Goal: Task Accomplishment & Management: Complete application form

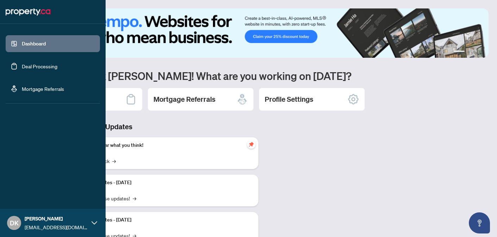
click at [22, 63] on link "Deal Processing" at bounding box center [40, 66] width 36 height 6
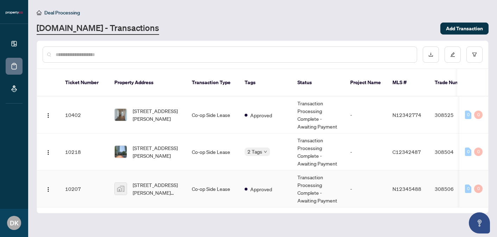
click at [438, 178] on td "308506" at bounding box center [453, 188] width 49 height 37
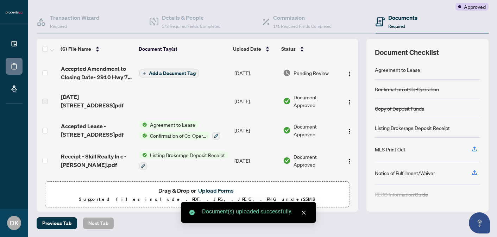
click at [171, 72] on span "Add a Document Tag" at bounding box center [172, 73] width 47 height 5
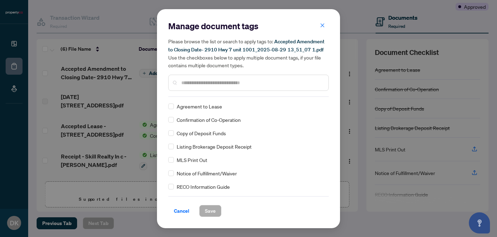
click at [199, 93] on div "Manage document tags Please browse the list or search to apply tags to: Accepte…" at bounding box center [248, 58] width 160 height 76
click at [196, 90] on div at bounding box center [248, 83] width 160 height 16
click at [194, 82] on input "text" at bounding box center [251, 83] width 141 height 8
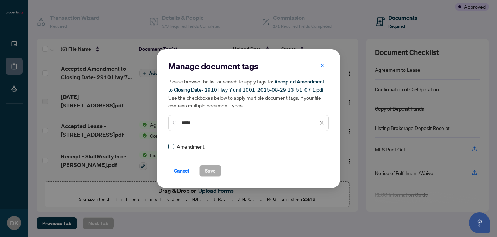
type input "*****"
click at [214, 172] on span "Save" at bounding box center [210, 170] width 11 height 11
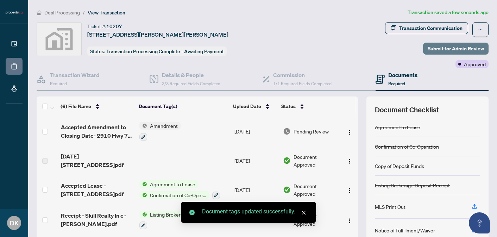
click at [449, 52] on span "Submit for Admin Review" at bounding box center [455, 48] width 56 height 11
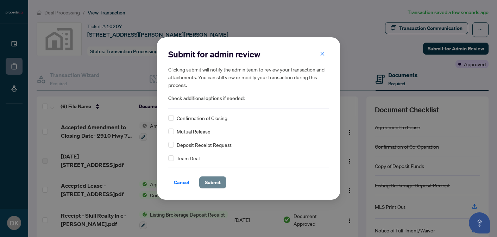
click at [218, 180] on span "Submit" at bounding box center [213, 182] width 16 height 11
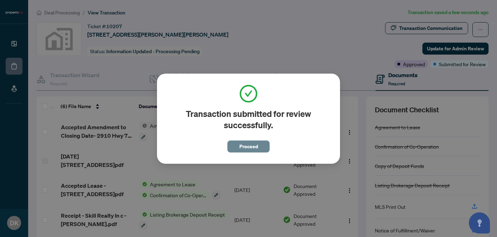
click at [252, 145] on span "Proceed" at bounding box center [248, 146] width 19 height 11
